Goal: Information Seeking & Learning: Stay updated

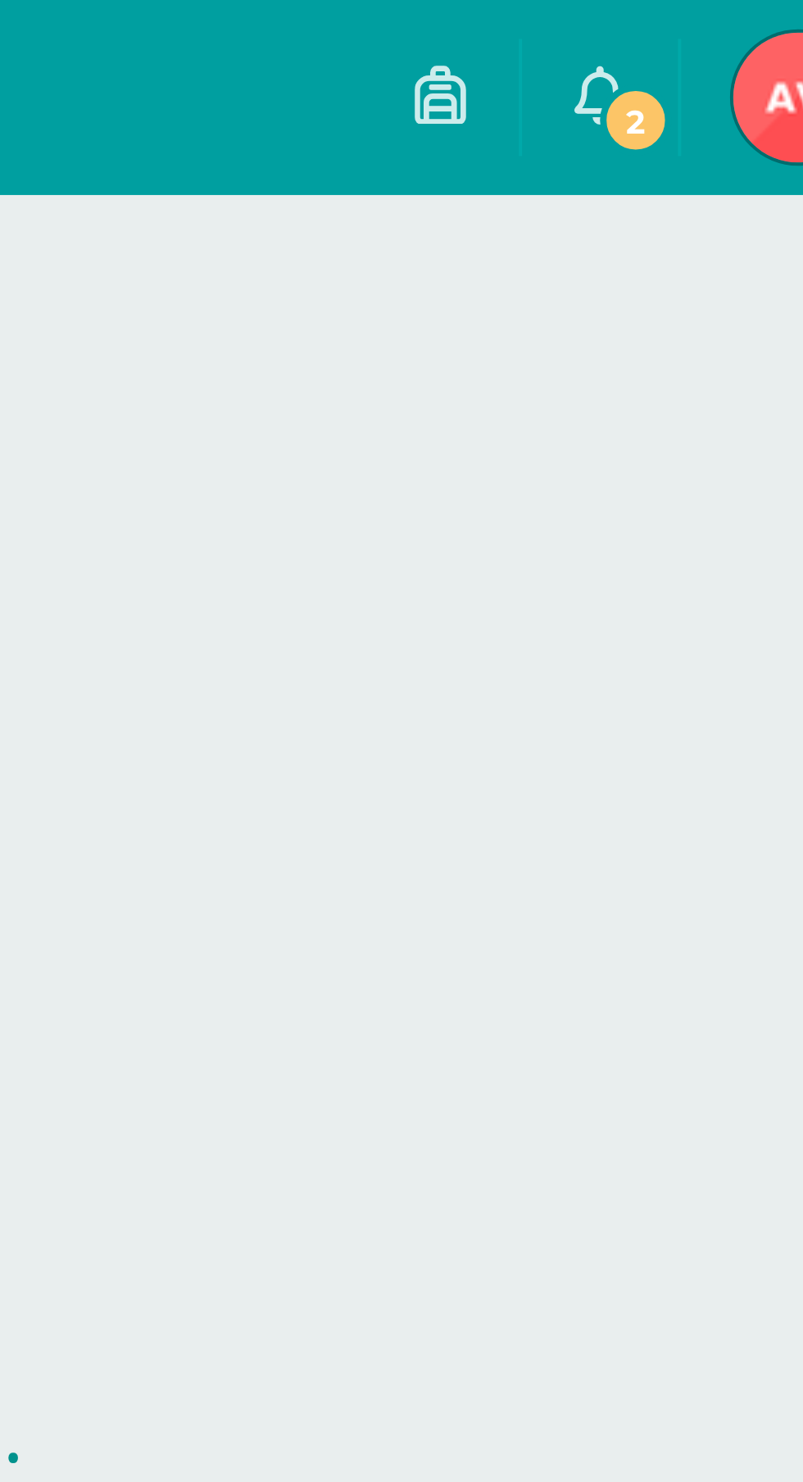
click at [699, 24] on span "2" at bounding box center [706, 30] width 18 height 18
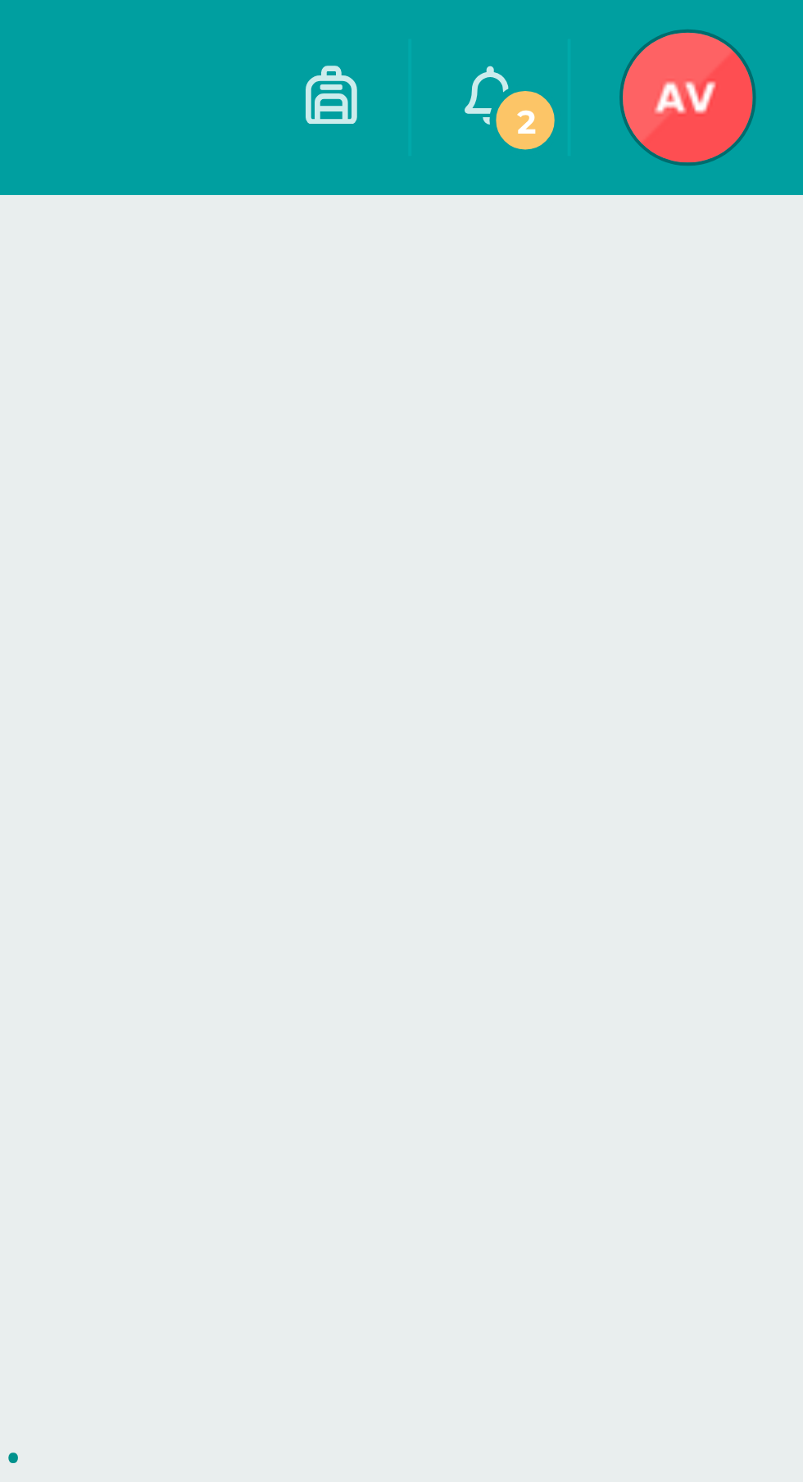
click at [693, 34] on link "Alejandro Jose Tutor" at bounding box center [718, 24] width 59 height 49
click at [666, 30] on icon at bounding box center [668, 23] width 13 height 15
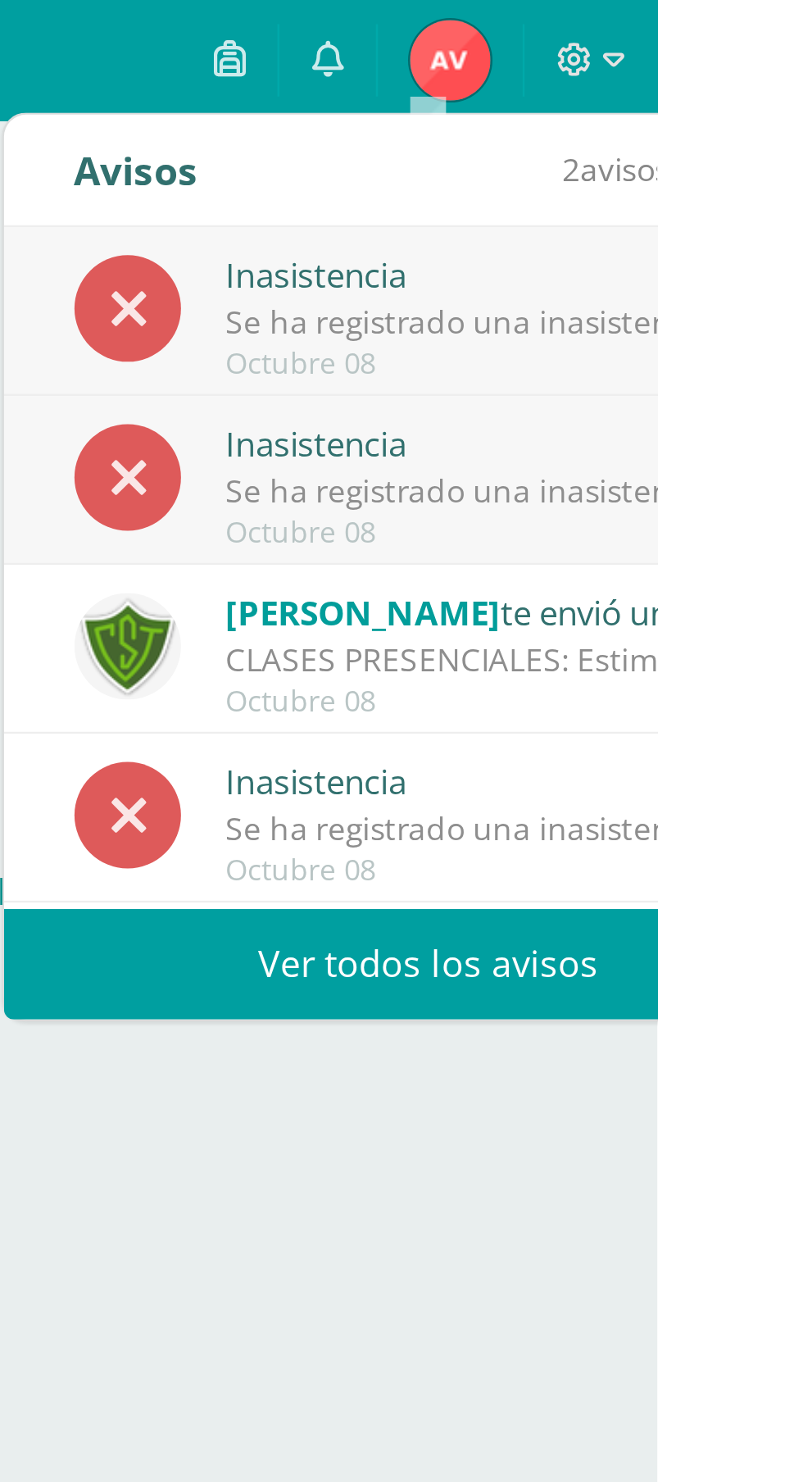
click at [796, 134] on div "Se ha registrado una inasistencia en Comunicación y Lenguaje, Idioma Extranjero…" at bounding box center [741, 131] width 228 height 19
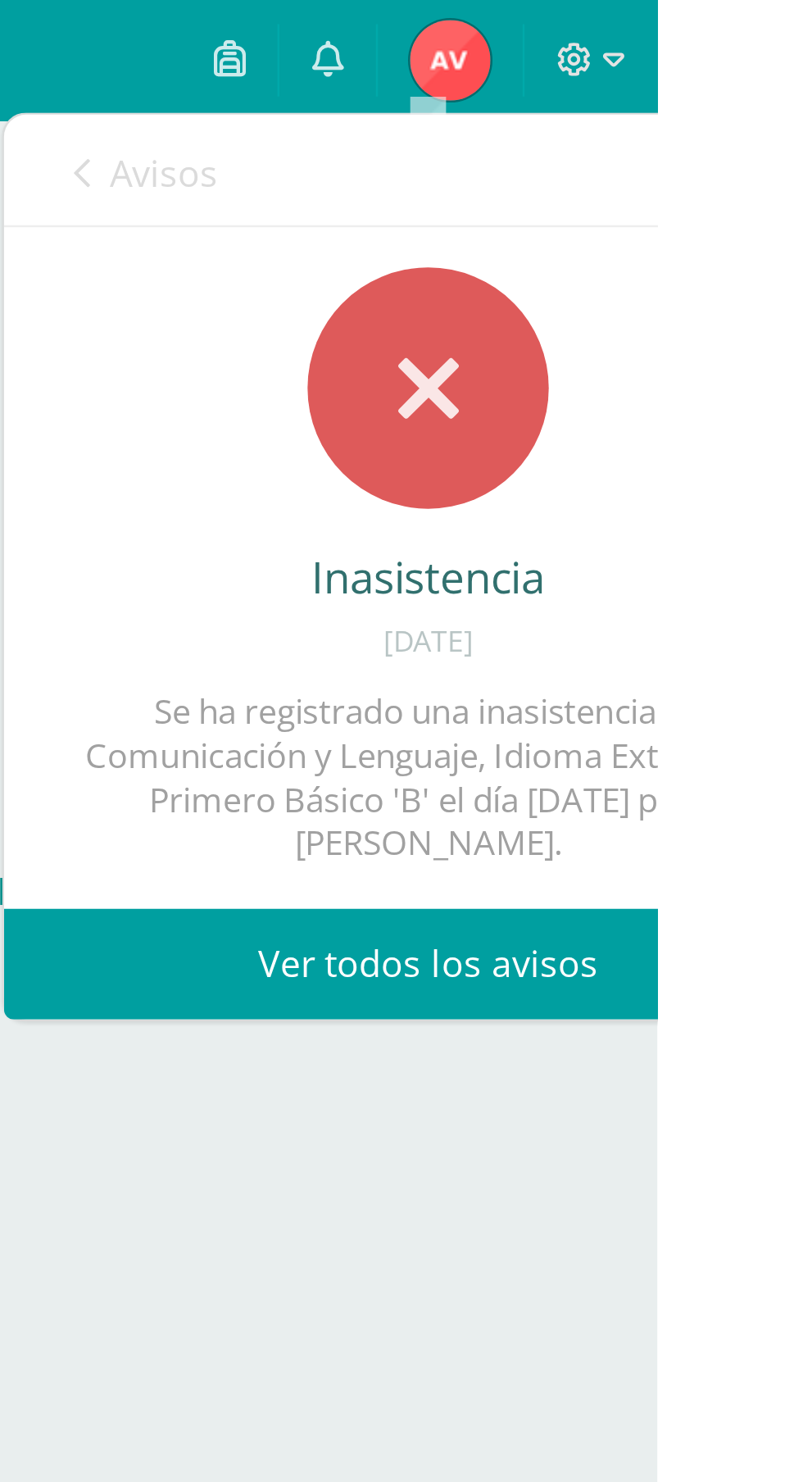
click at [688, 35] on link "0" at bounding box center [668, 24] width 39 height 49
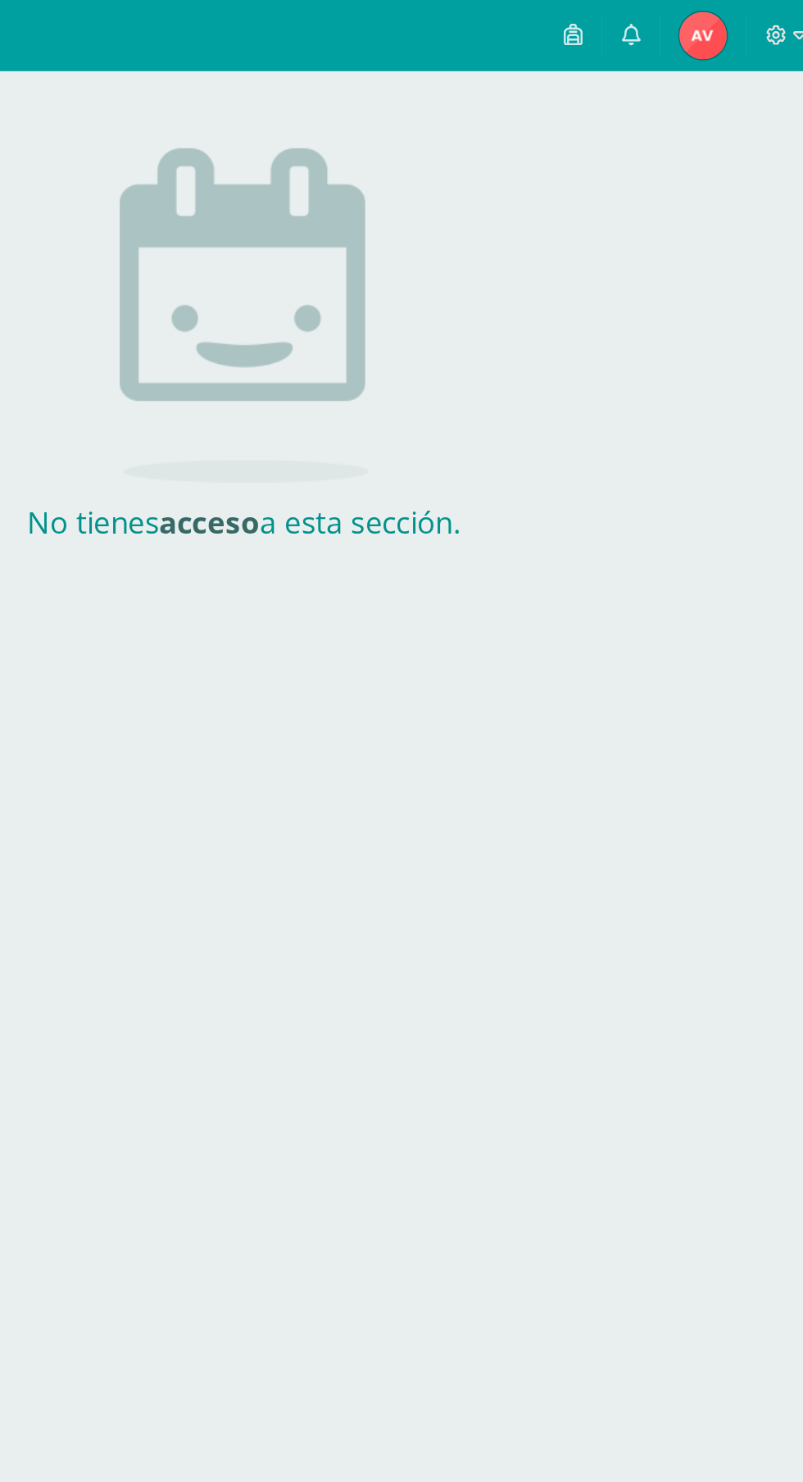
click at [706, 20] on img at bounding box center [718, 24] width 33 height 33
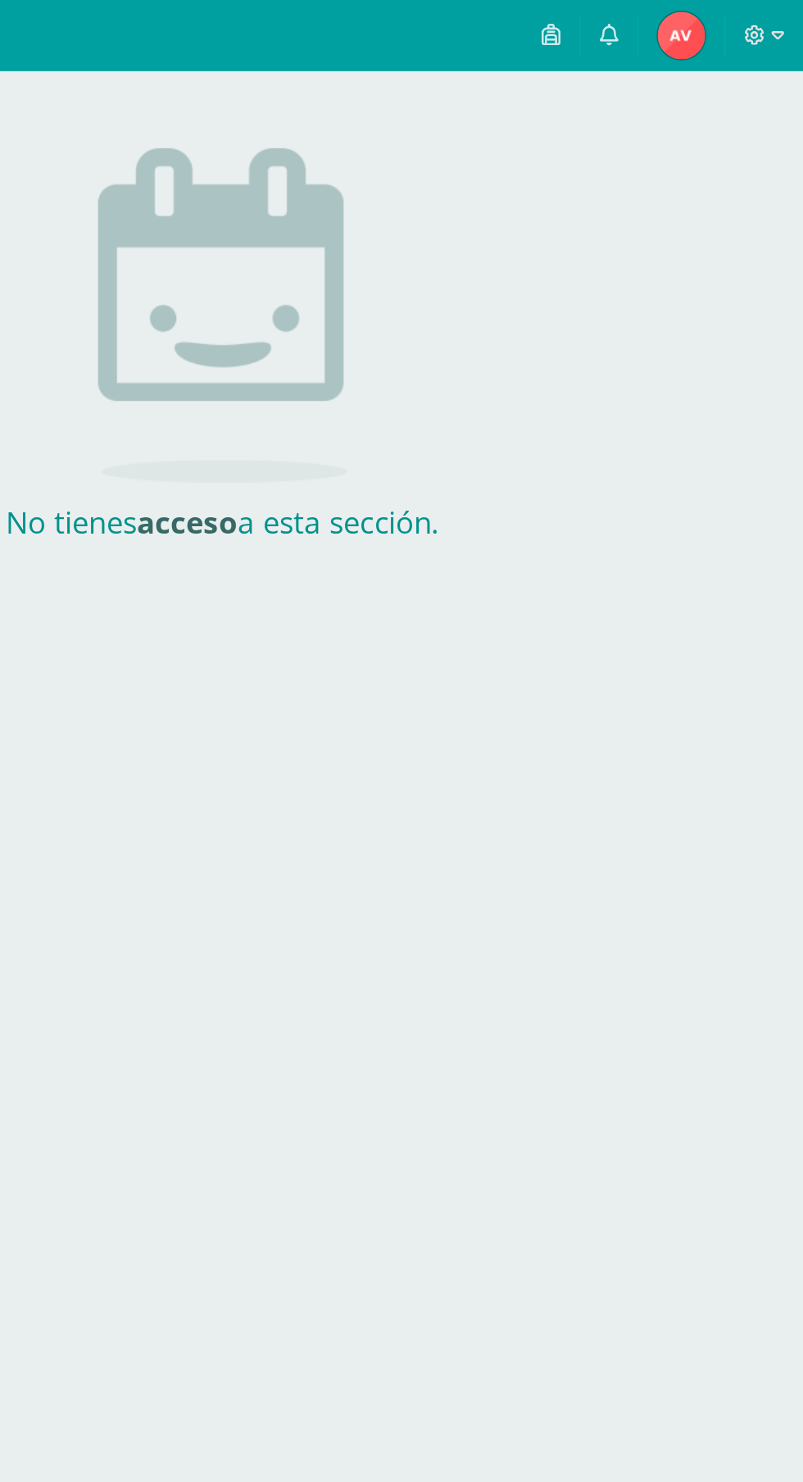
click at [625, 25] on icon at bounding box center [628, 23] width 13 height 15
click at [647, 388] on html "Archivos Cerrar panel Configuración Cerrar sesión Alejandro Jose Tutor 2 0 No t…" at bounding box center [401, 194] width 803 height 388
